Goal: Task Accomplishment & Management: Manage account settings

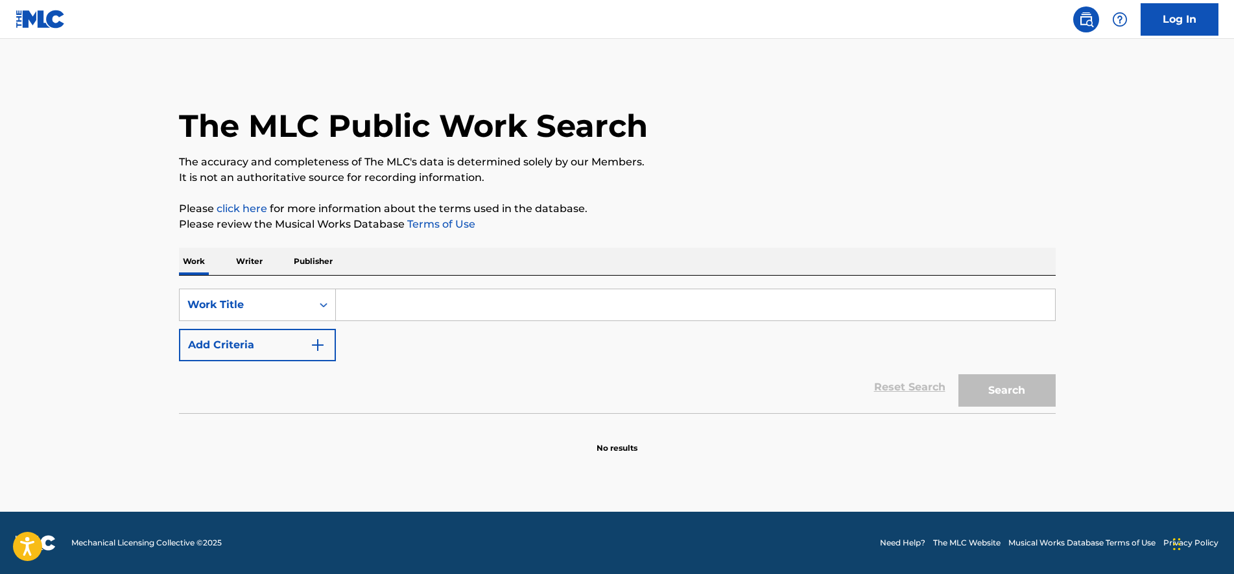
click at [1176, 23] on link "Log In" at bounding box center [1179, 19] width 78 height 32
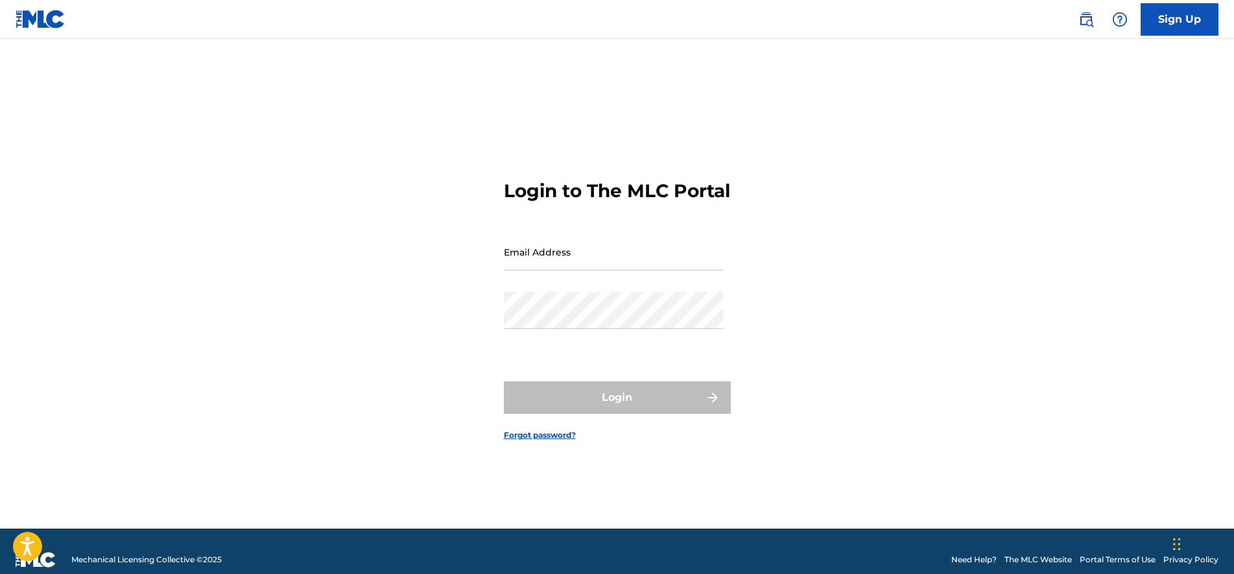
type input "[EMAIL_ADDRESS][DOMAIN_NAME]"
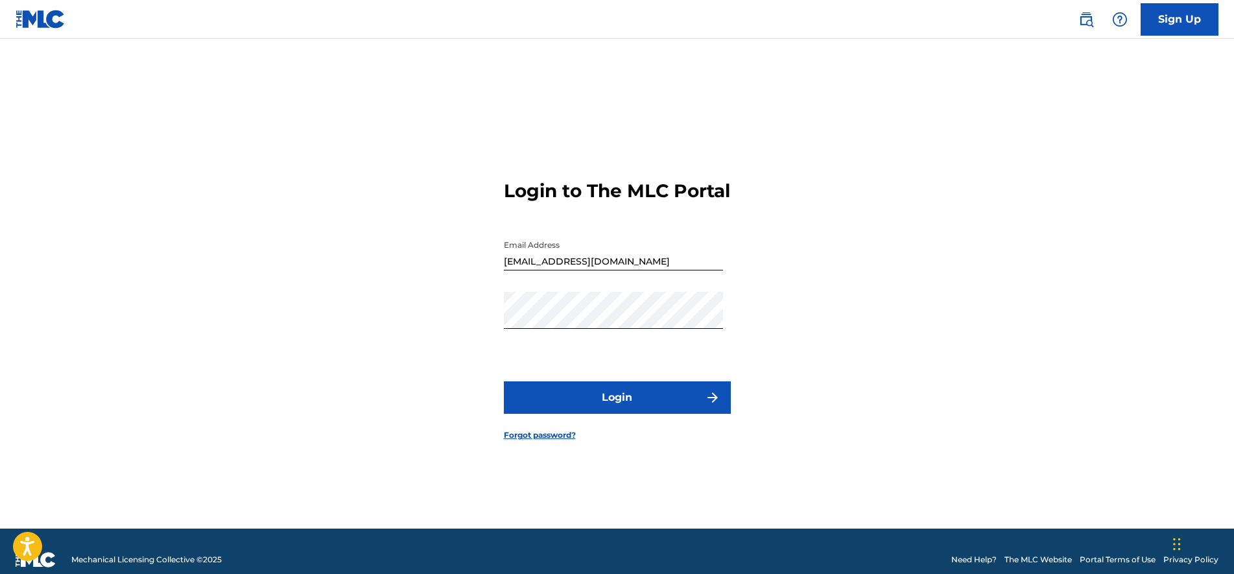
click at [635, 397] on button "Login" at bounding box center [617, 397] width 227 height 32
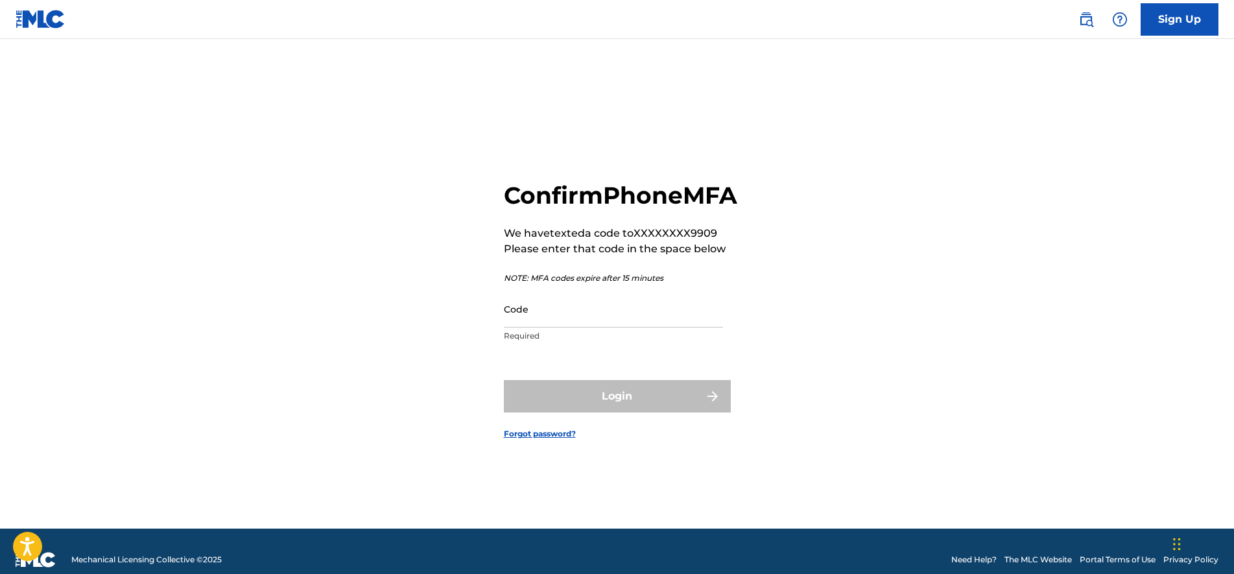
click at [570, 324] on input "Code" at bounding box center [613, 308] width 219 height 37
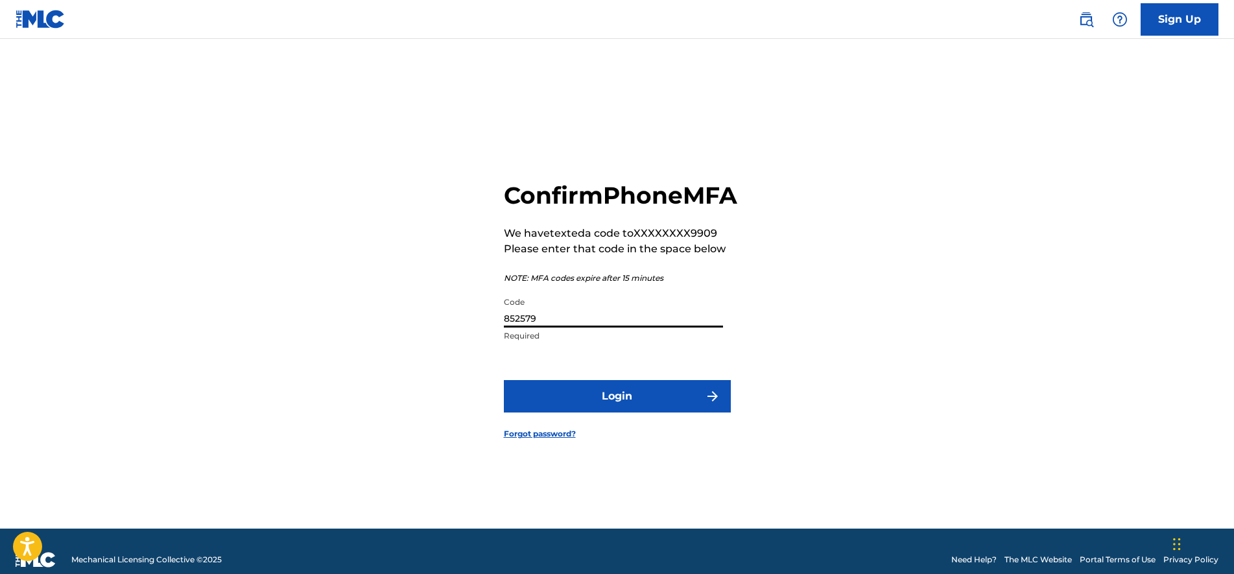
type input "852579"
click at [541, 398] on button "Login" at bounding box center [617, 396] width 227 height 32
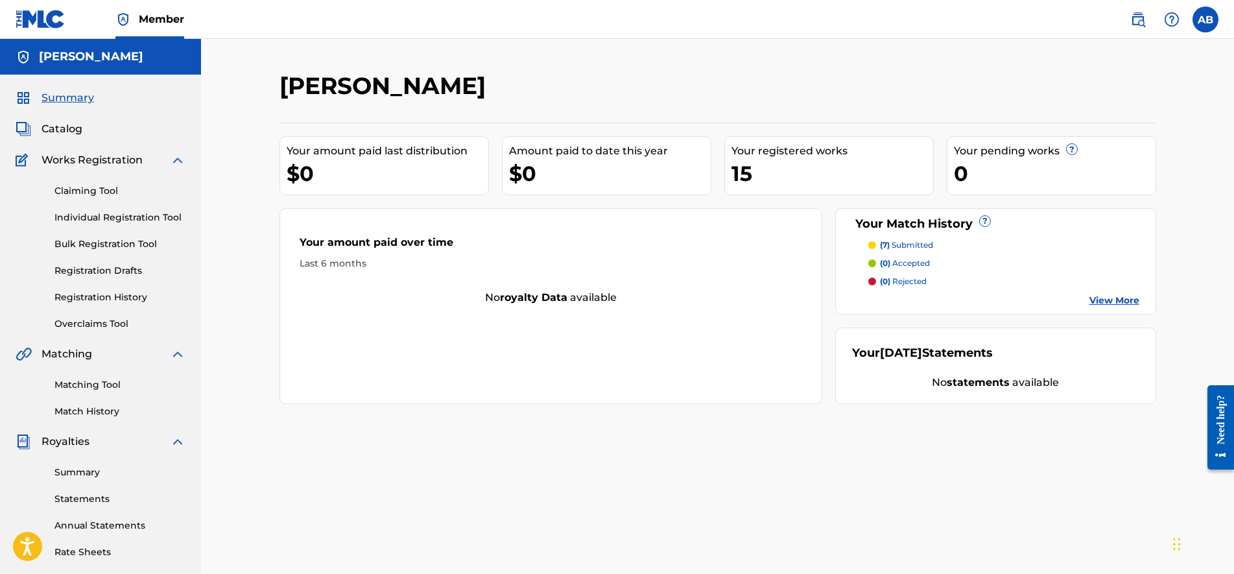
click at [816, 91] on div "[PERSON_NAME]" at bounding box center [616, 90] width 675 height 38
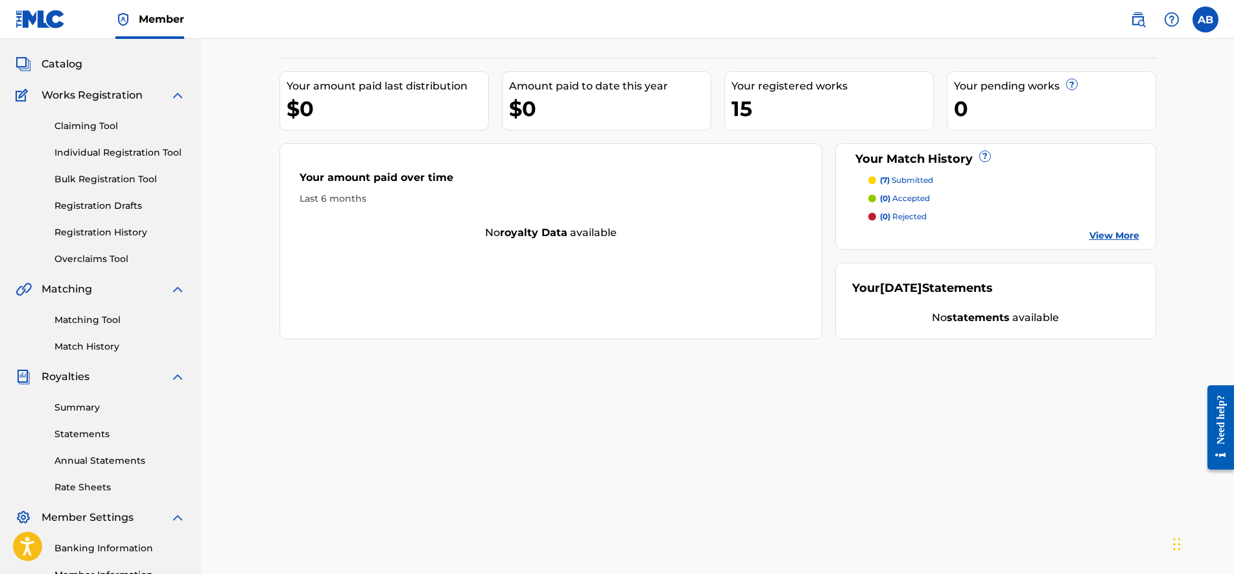
scroll to position [97, 0]
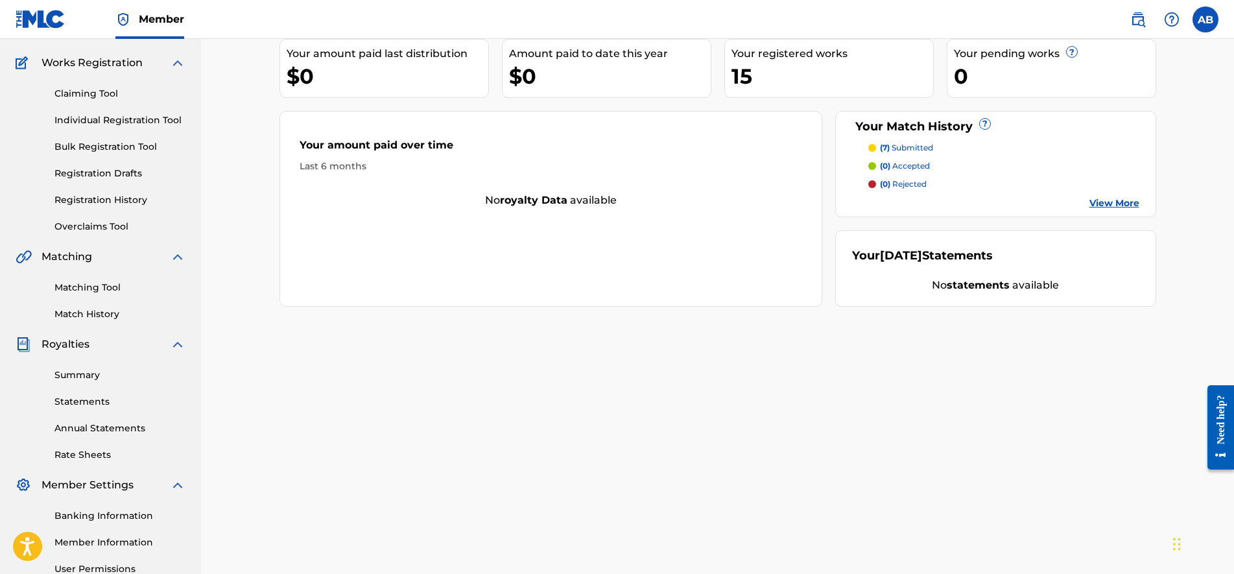
click at [77, 309] on link "Match History" at bounding box center [119, 314] width 131 height 14
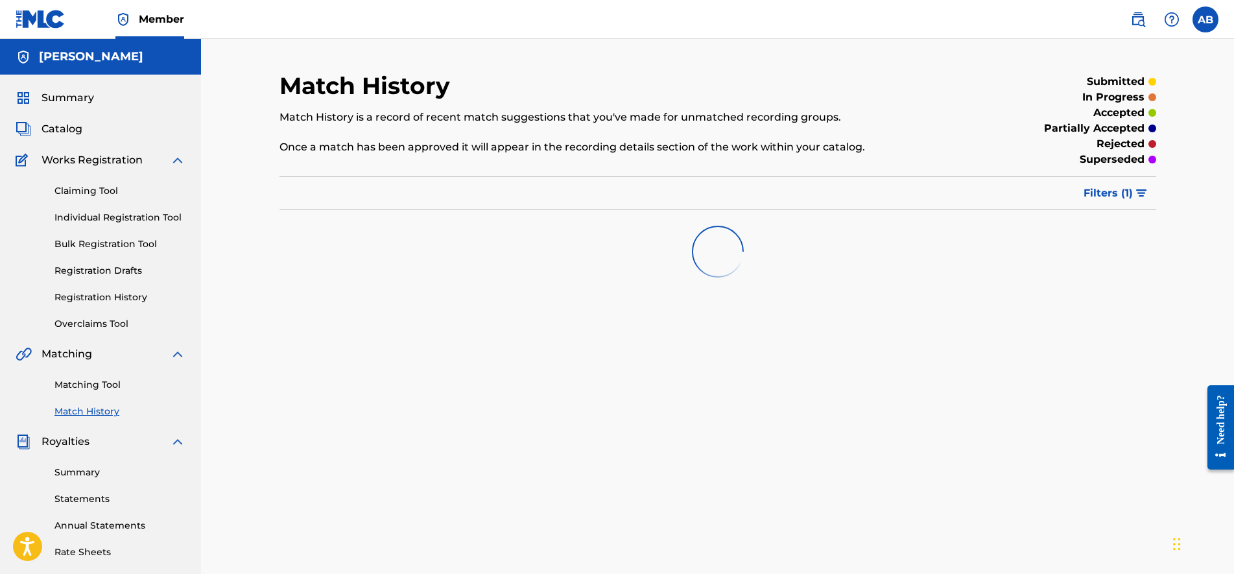
click at [77, 309] on div "Claiming Tool Individual Registration Tool Bulk Registration Tool Registration …" at bounding box center [101, 249] width 170 height 163
click at [79, 309] on div "Claiming Tool Individual Registration Tool Bulk Registration Tool Registration …" at bounding box center [101, 249] width 170 height 163
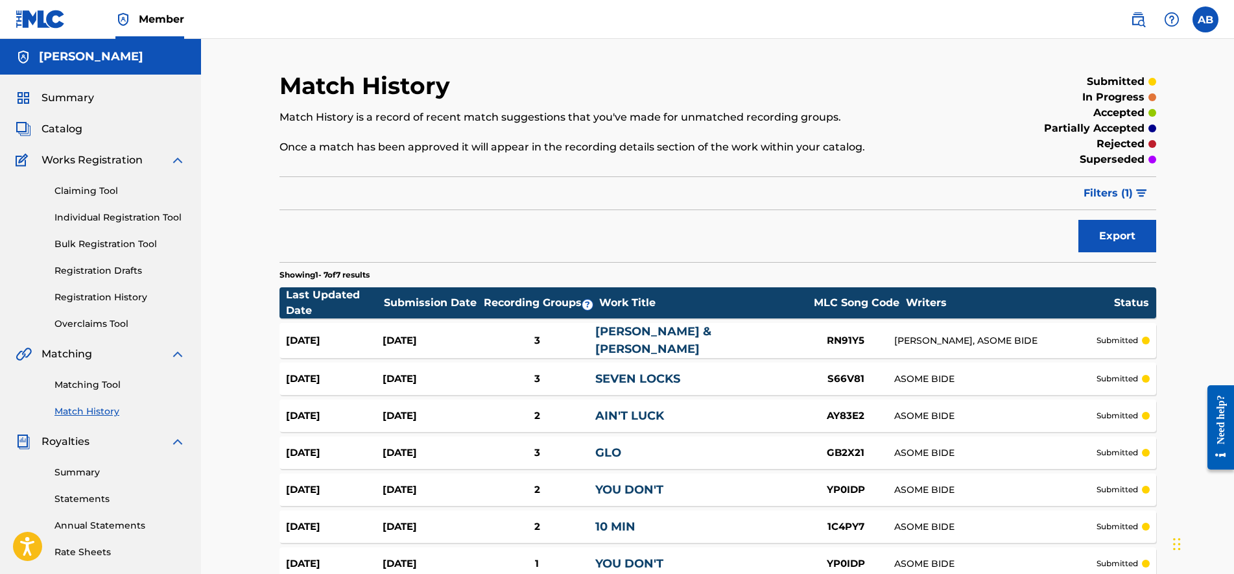
click at [460, 288] on div "Last Updated Date Submission Date Recording Groups ? Work Title MLC Song Code W…" at bounding box center [717, 302] width 877 height 31
click at [81, 501] on link "Statements" at bounding box center [119, 499] width 131 height 14
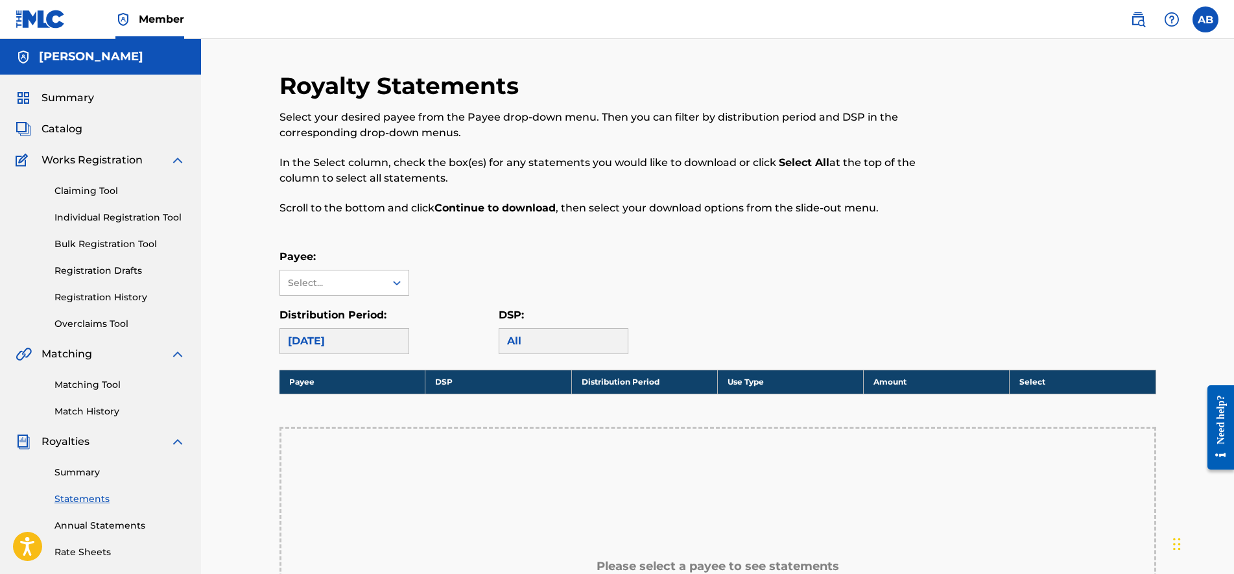
click at [61, 129] on span "Catalog" at bounding box center [61, 129] width 41 height 16
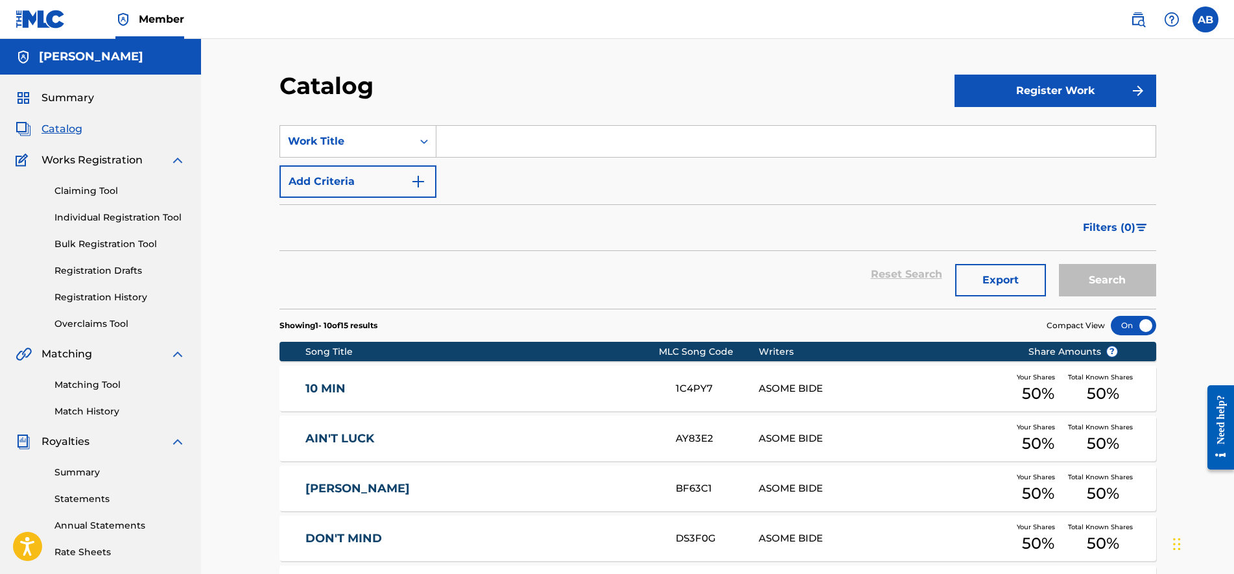
click at [493, 320] on section "Showing 1 - 10 of 15 results Compact View" at bounding box center [717, 322] width 877 height 27
